Goal: Transaction & Acquisition: Subscribe to service/newsletter

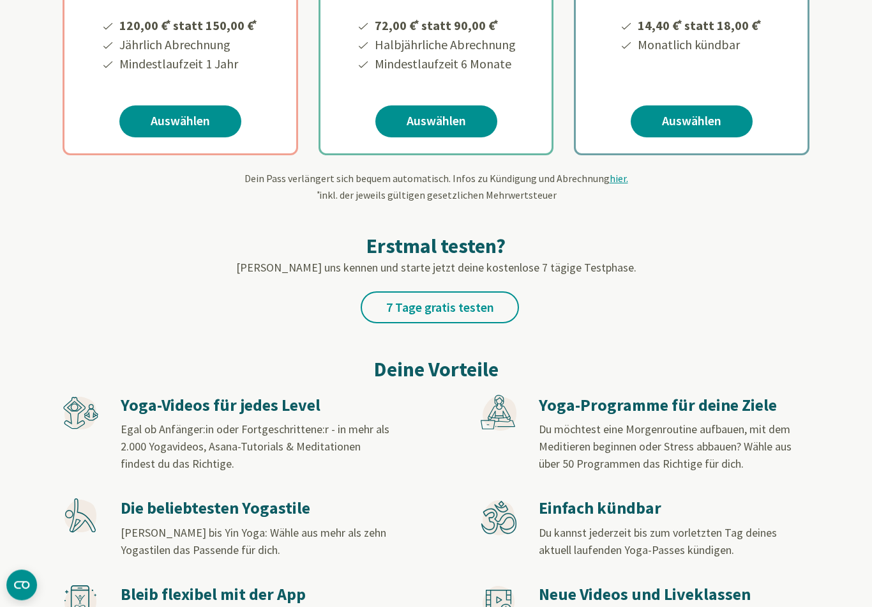
scroll to position [399, 0]
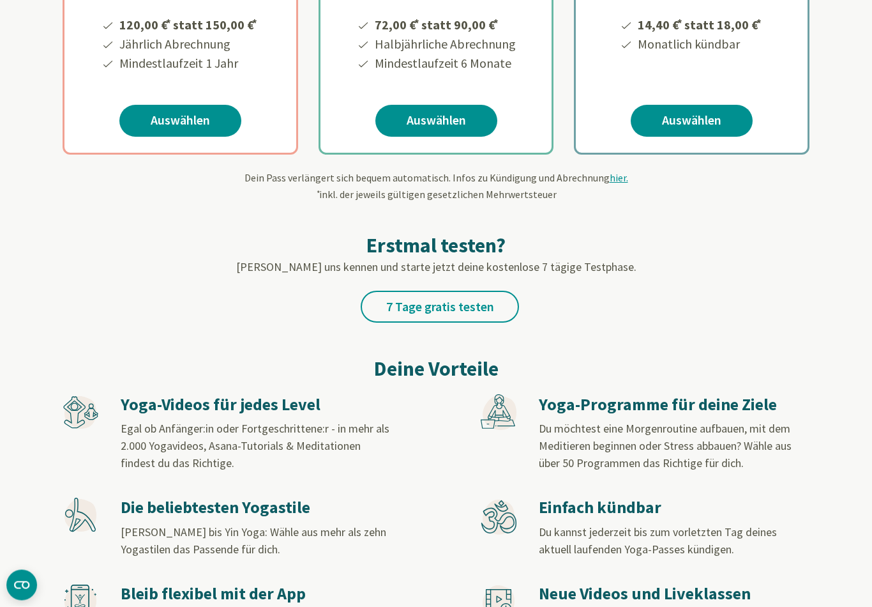
click at [450, 317] on link "7 Tage gratis testen" at bounding box center [440, 307] width 158 height 32
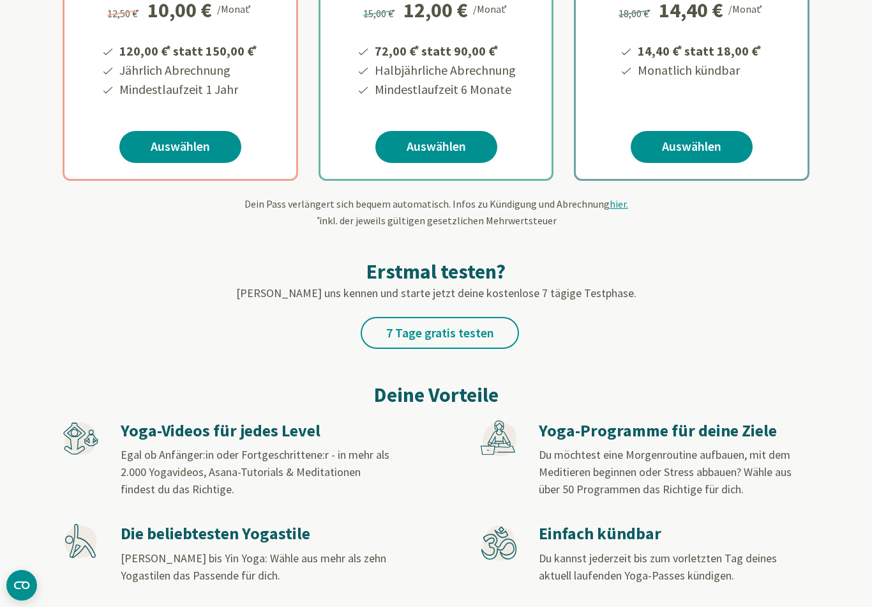
scroll to position [372, 0]
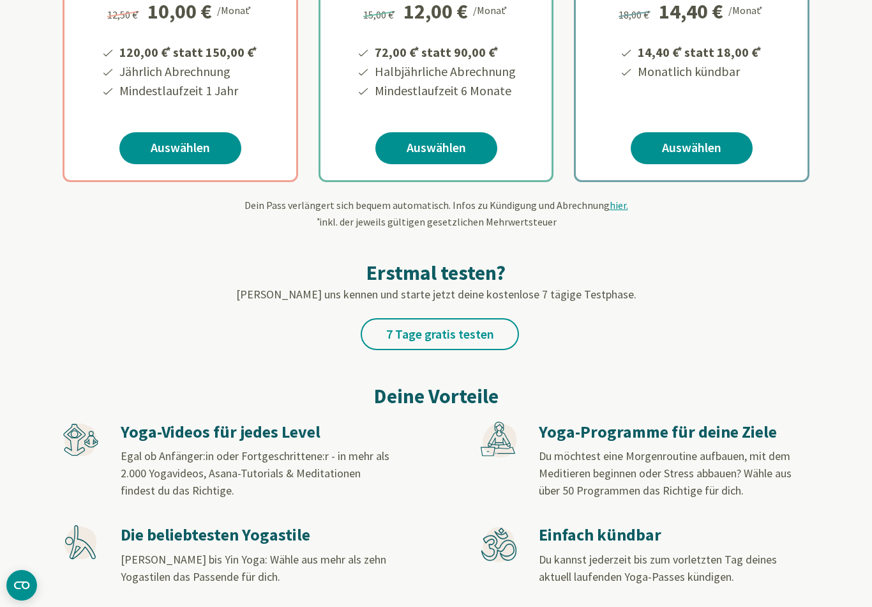
click at [421, 331] on link "7 Tage gratis testen" at bounding box center [440, 334] width 158 height 32
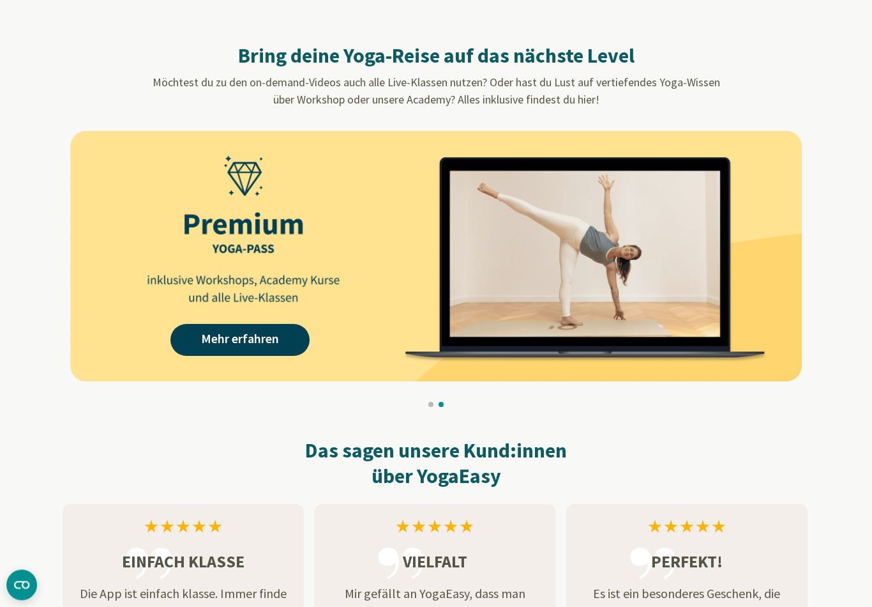
scroll to position [1027, 0]
click at [239, 340] on link "Mehr erfahren" at bounding box center [240, 340] width 139 height 32
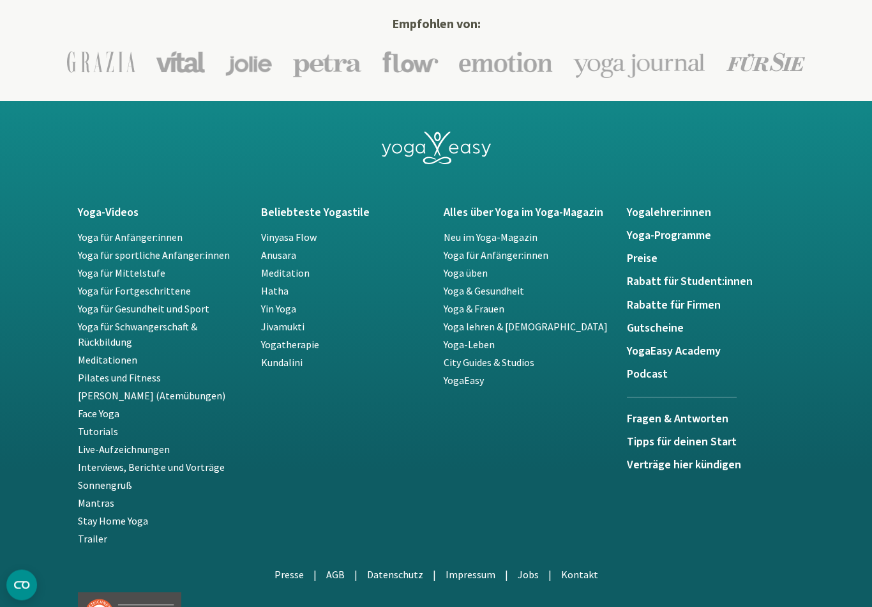
scroll to position [2580, 0]
